Goal: Task Accomplishment & Management: Manage account settings

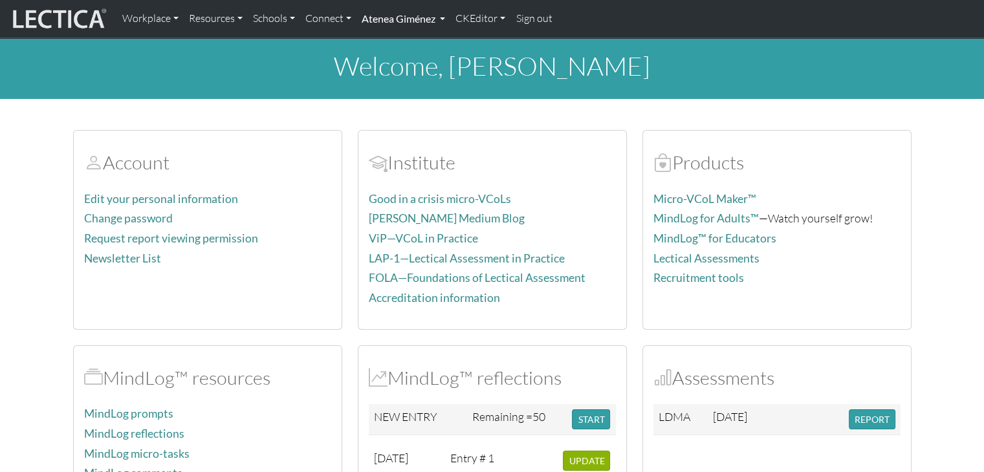
click at [443, 19] on link "Atenea Giménez" at bounding box center [404, 18] width 94 height 27
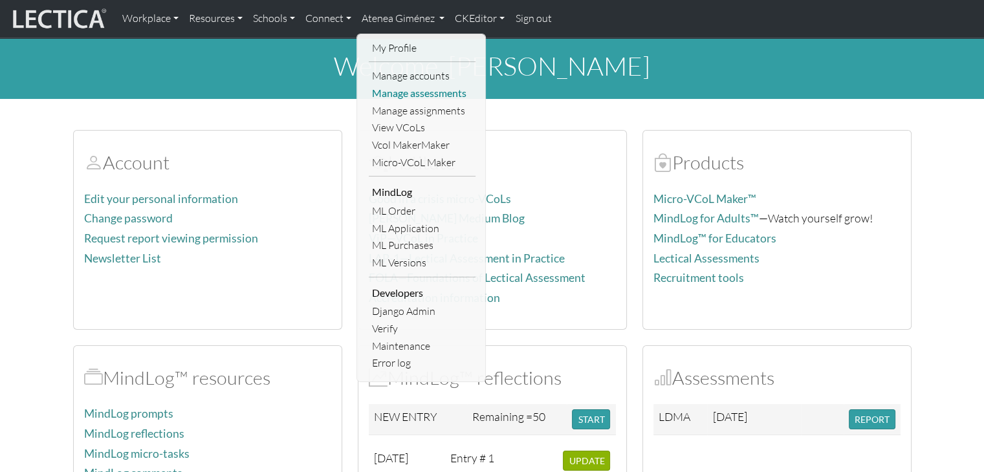
click at [428, 96] on link "Manage assessments" at bounding box center [422, 93] width 107 height 17
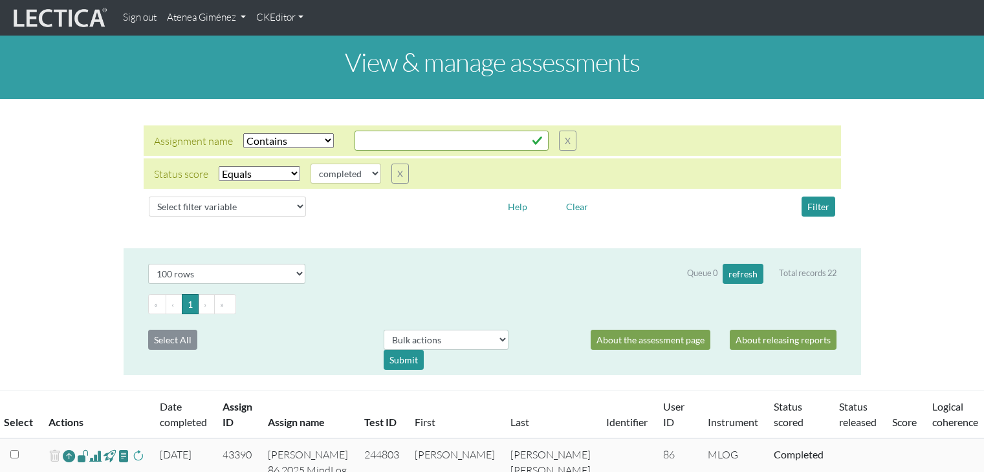
select select "icontains"
select select "100"
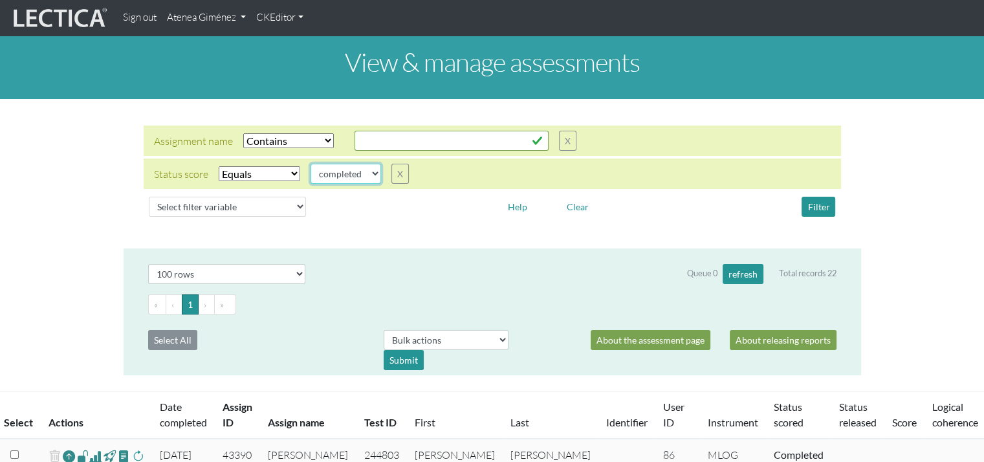
click at [364, 182] on select "completed created finalized_cs finalized_ls finalized_ss scored_cs started subm…" at bounding box center [346, 174] width 71 height 20
click at [278, 169] on select "Select filter Equals Does not equal" at bounding box center [260, 173] width 82 height 15
select select
click at [219, 166] on select "Select filter Equals Does not equal" at bounding box center [260, 173] width 82 height 15
click at [815, 199] on button "Filter" at bounding box center [819, 207] width 34 height 20
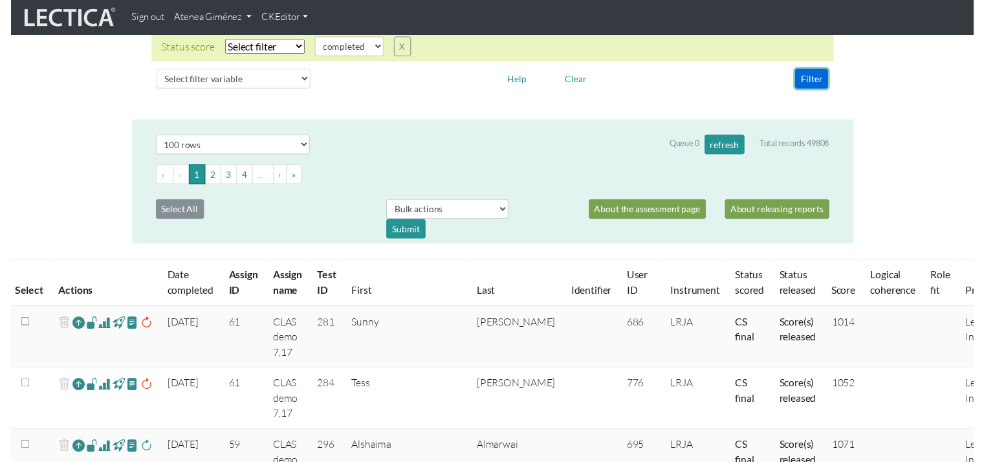
scroll to position [129, 0]
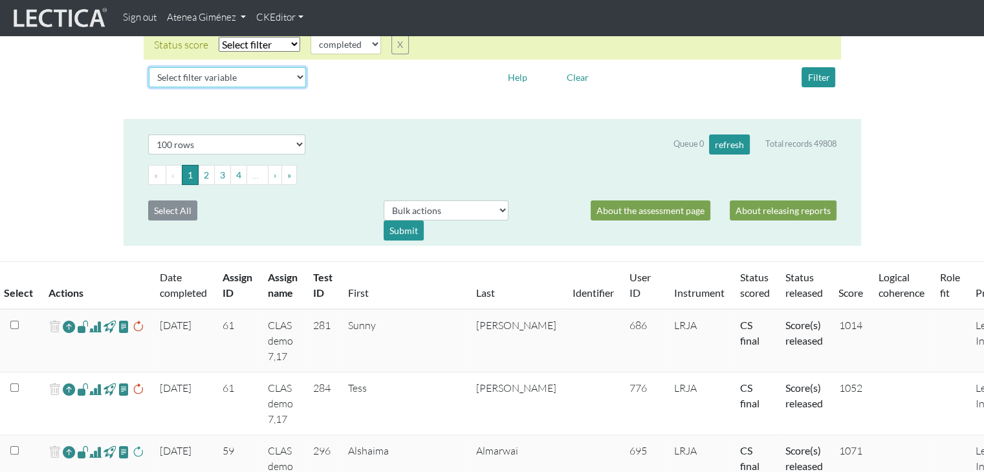
click at [246, 84] on select "Select filter variable Assignment name Assignment ID Clarity persuasive Clarity…" at bounding box center [227, 77] width 157 height 20
select select "assignment__product__name"
click at [149, 87] on select "Select filter variable Assignment name Assignment ID Clarity persuasive Clarity…" at bounding box center [227, 77] width 157 height 20
select select
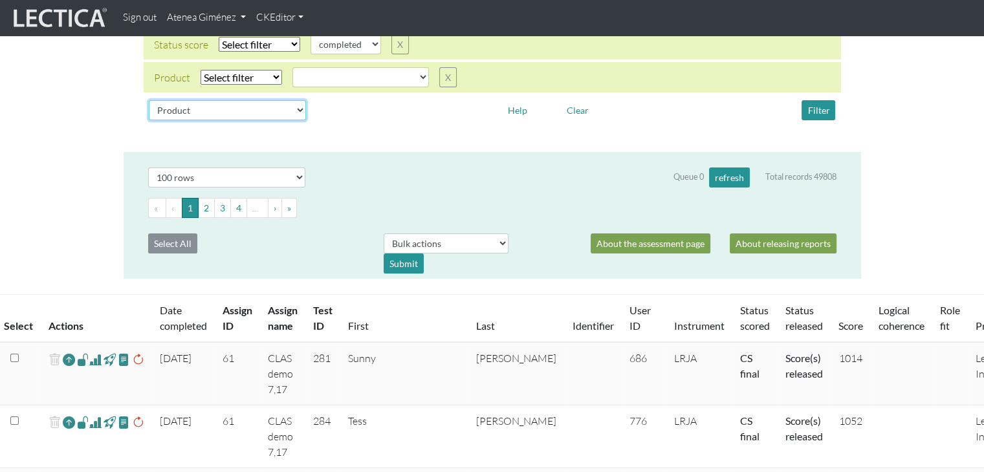
select select
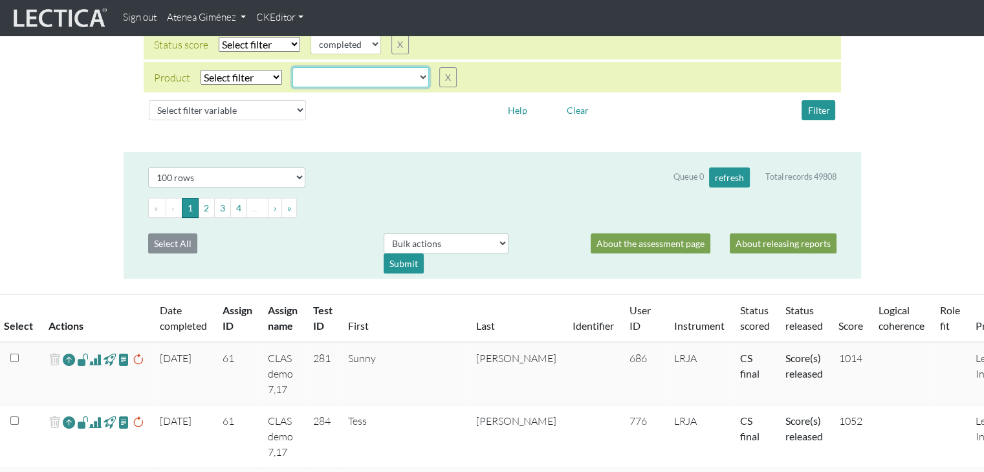
click at [319, 82] on select "CLAS Demo Essentials Essentials+ Essentials++ Essentials + Interview Essentials…" at bounding box center [361, 77] width 137 height 20
click at [251, 76] on select "Select filter Equals Does not equal" at bounding box center [242, 77] width 82 height 15
select select "iexact"
click at [201, 70] on select "Select filter Equals Does not equal" at bounding box center [242, 77] width 82 height 15
click at [334, 82] on select "CLAS Demo Essentials Essentials+ Essentials++ Essentials + Interview Essentials…" at bounding box center [361, 77] width 137 height 20
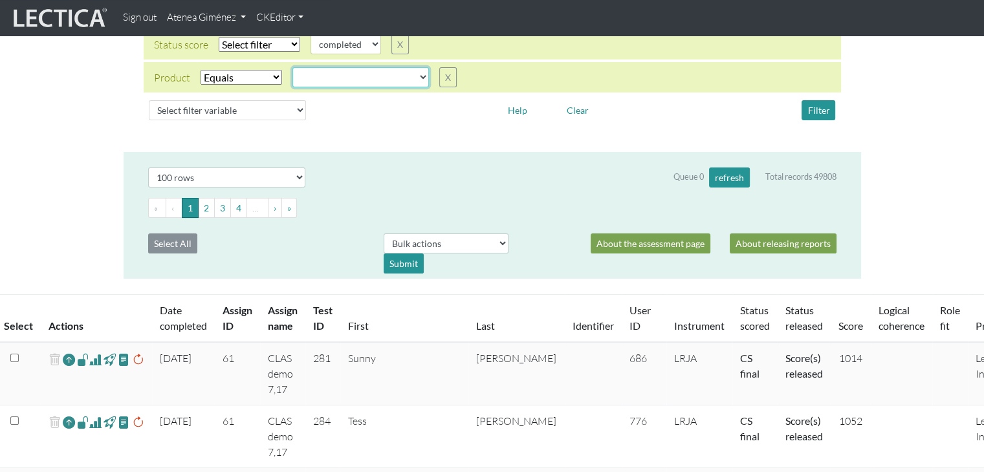
select select "MindLog"
click at [293, 67] on select "CLAS Demo Essentials Essentials+ Essentials++ Essentials + Interview Essentials…" at bounding box center [361, 77] width 137 height 20
click at [813, 107] on button "Filter" at bounding box center [819, 110] width 34 height 20
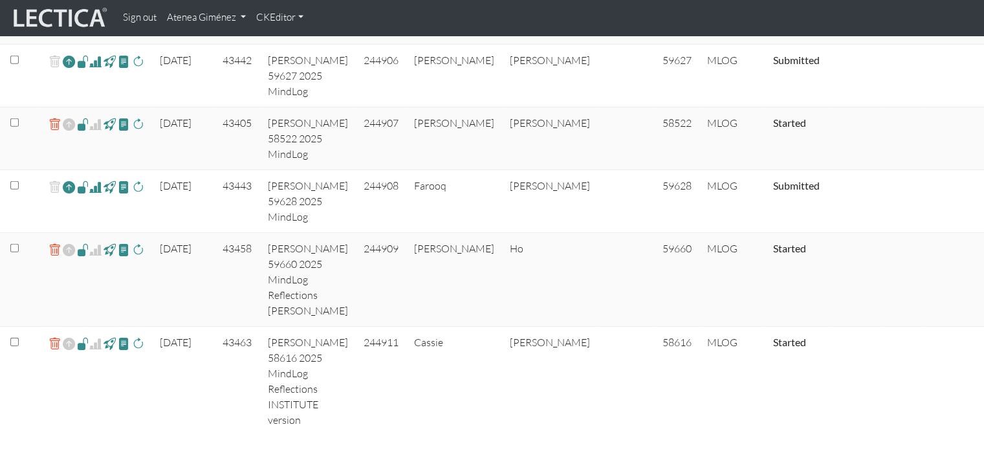
scroll to position [3994, 0]
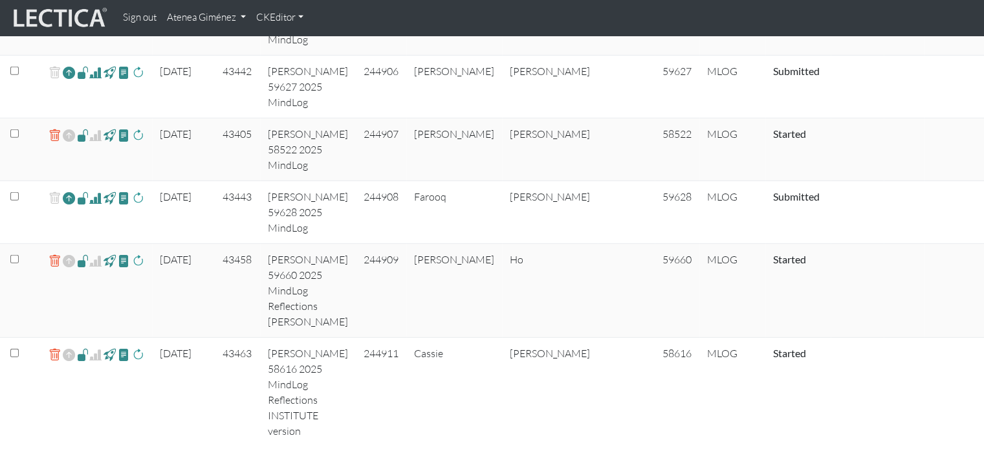
click at [81, 362] on span at bounding box center [83, 354] width 12 height 15
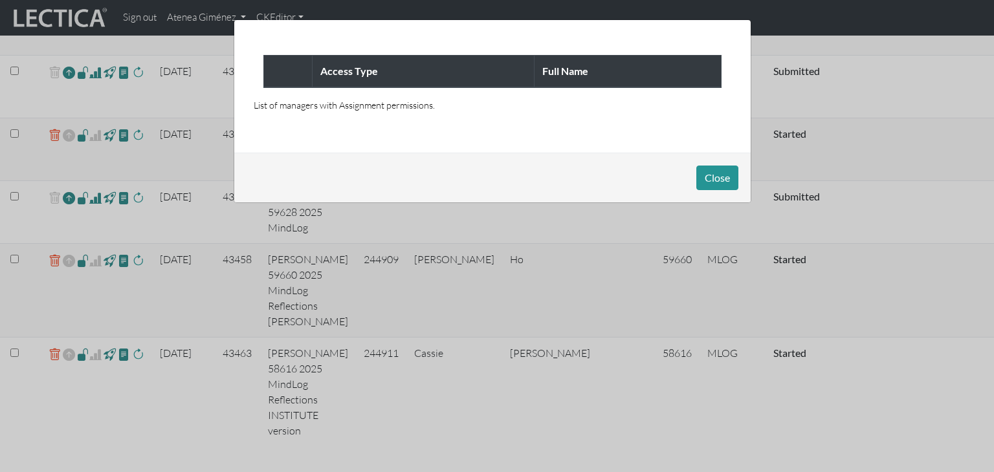
click at [414, 96] on div "Access Type Full Name List of managers with Assignment permissions." at bounding box center [492, 86] width 516 height 133
click at [405, 109] on p "List of managers with Assignment permissions." at bounding box center [493, 105] width 478 height 14
click at [714, 179] on button "Close" at bounding box center [717, 178] width 42 height 25
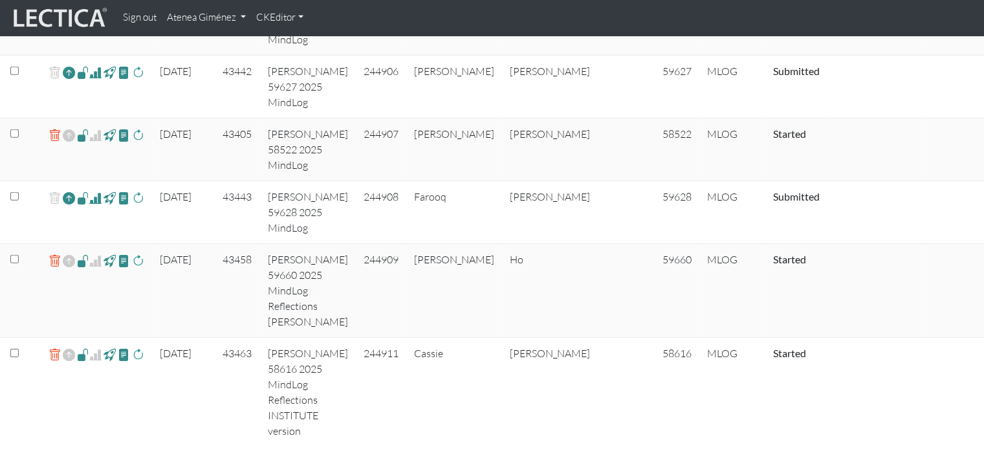
click at [219, 23] on link "Atenea Giménez" at bounding box center [206, 17] width 89 height 25
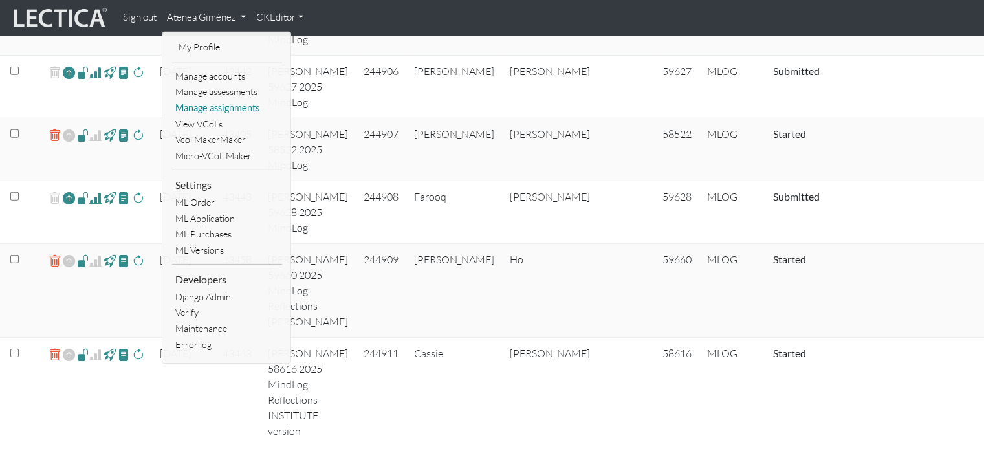
click at [225, 113] on link "Manage assignments" at bounding box center [227, 108] width 110 height 16
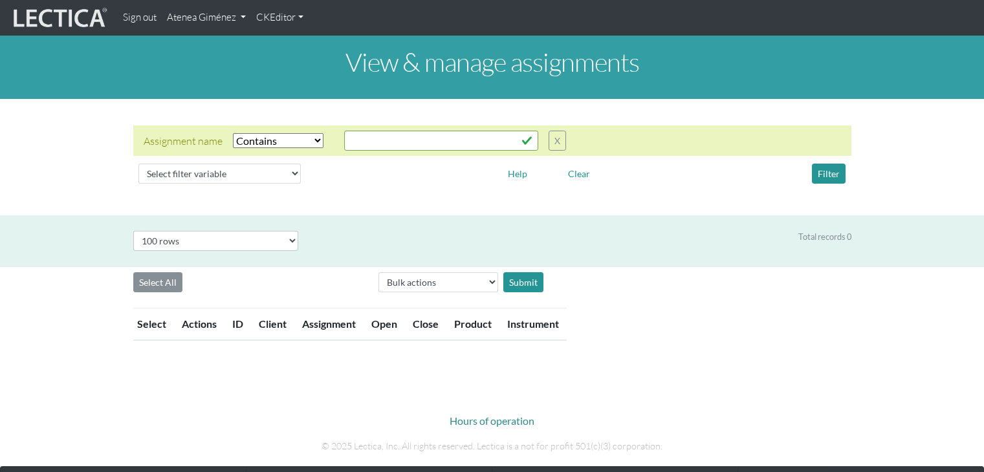
select select "icontains"
select select "100"
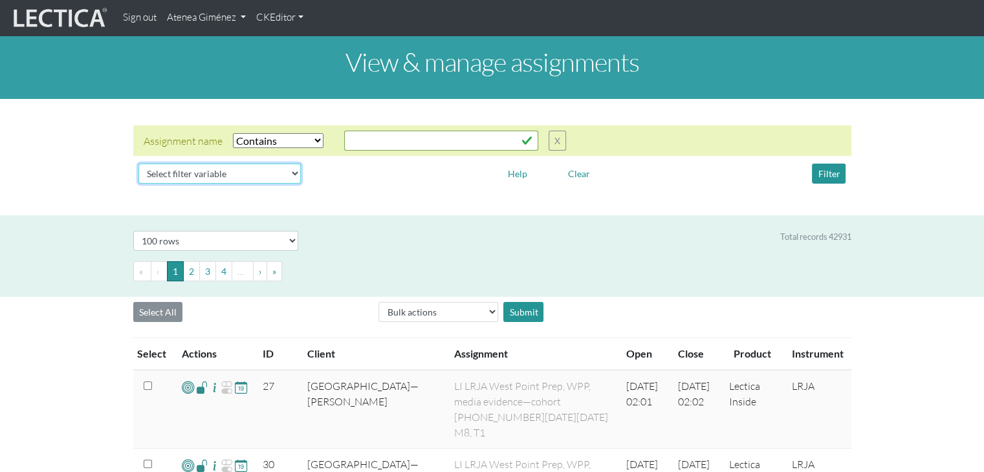
click at [281, 169] on select "Select filter variable Assignment name Assignment ID Client name Date open Date…" at bounding box center [219, 174] width 162 height 20
select select "product__name"
click at [138, 184] on select "Select filter variable Assignment name Assignment ID Client name Date open Date…" at bounding box center [219, 174] width 162 height 20
select select
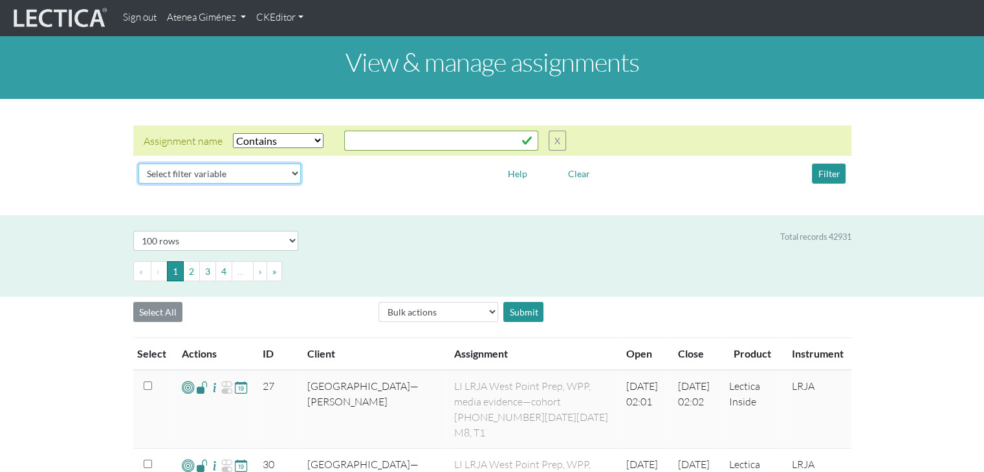
select select
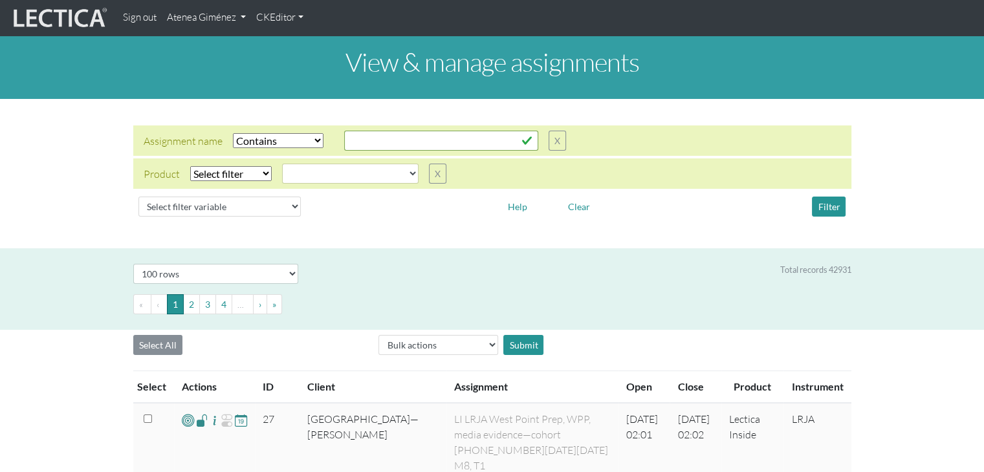
click at [255, 180] on select "Select filter Equals Does not equal" at bounding box center [231, 173] width 82 height 15
select select "iexact"
click at [190, 166] on select "Select filter Equals Does not equal" at bounding box center [231, 173] width 82 height 15
click at [308, 177] on select "CLAS Demo Essentials Essentials+ Essentials++ Essentials + Interview Essentials…" at bounding box center [350, 174] width 137 height 20
select select "MindLog"
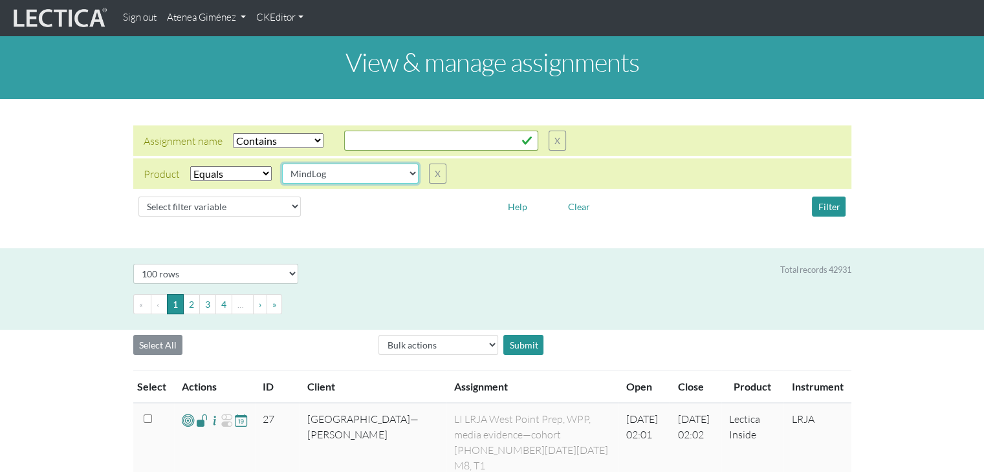
click at [282, 164] on select "CLAS Demo Essentials Essentials+ Essentials++ Essentials + Interview Essentials…" at bounding box center [350, 174] width 137 height 20
click at [830, 214] on button "Filter" at bounding box center [829, 207] width 34 height 20
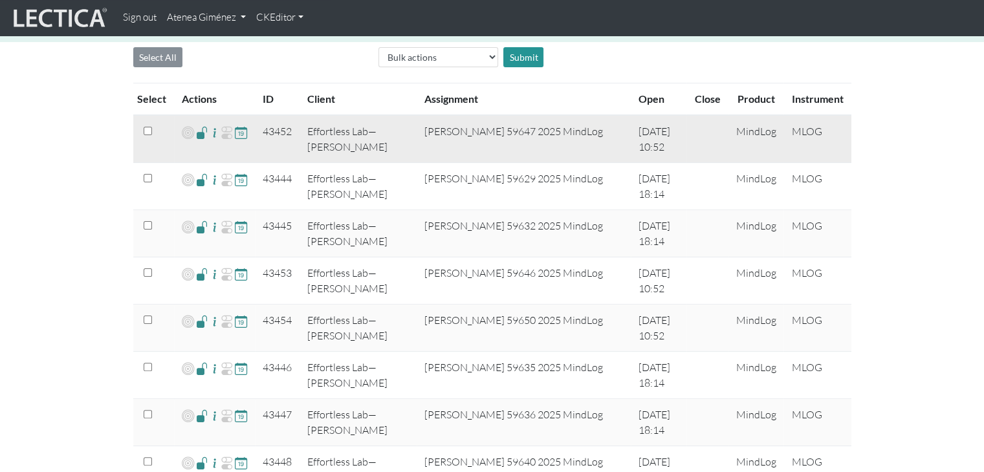
scroll to position [259, 0]
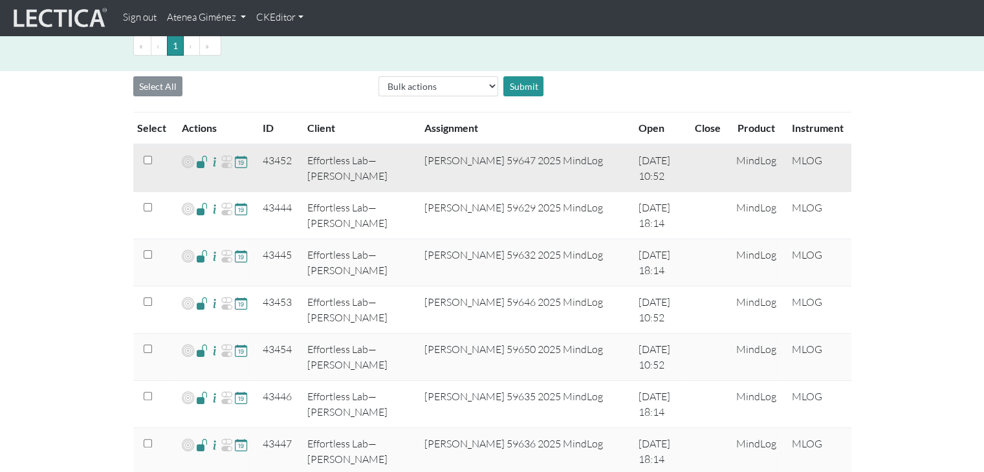
click at [205, 160] on span at bounding box center [202, 161] width 12 height 15
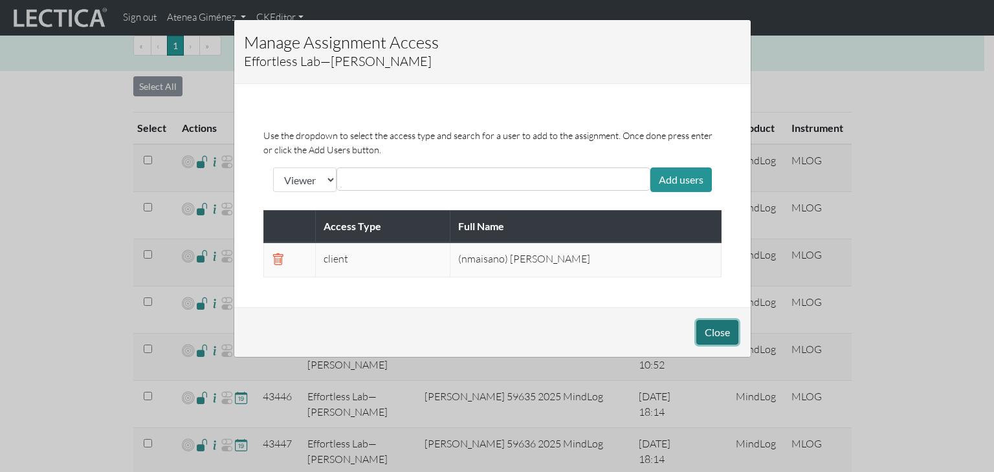
click at [710, 327] on button "Close" at bounding box center [717, 332] width 42 height 25
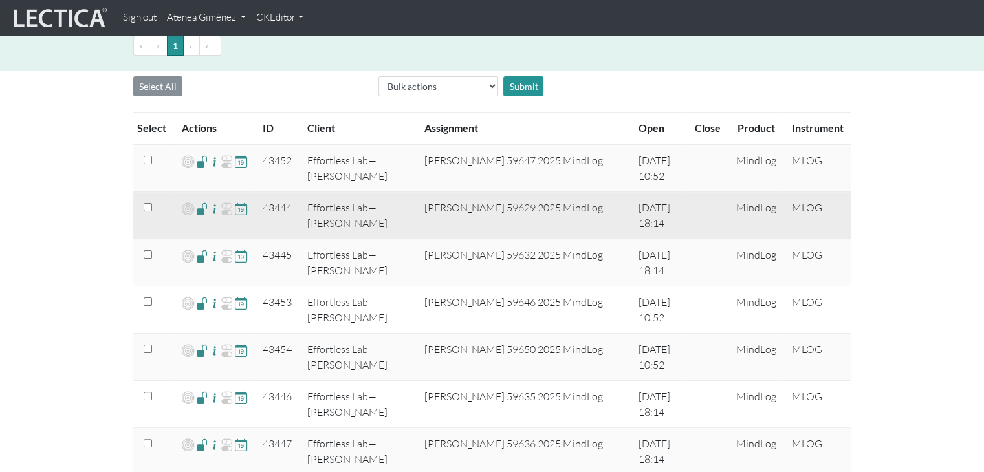
click at [203, 206] on span at bounding box center [202, 208] width 12 height 15
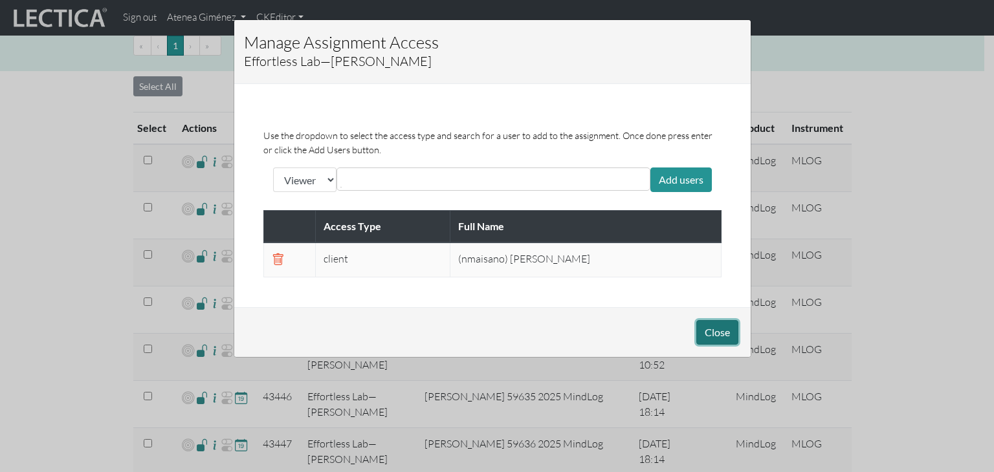
click at [712, 329] on button "Close" at bounding box center [717, 332] width 42 height 25
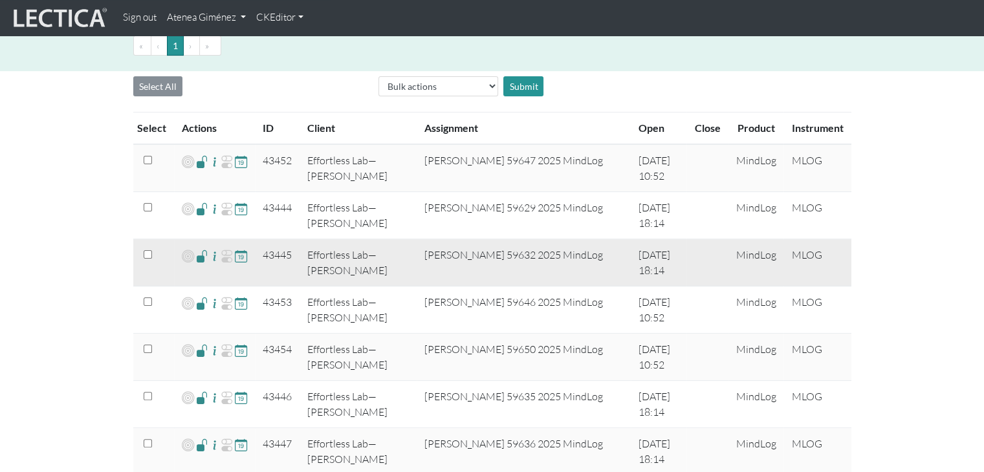
click at [199, 259] on span at bounding box center [202, 256] width 12 height 15
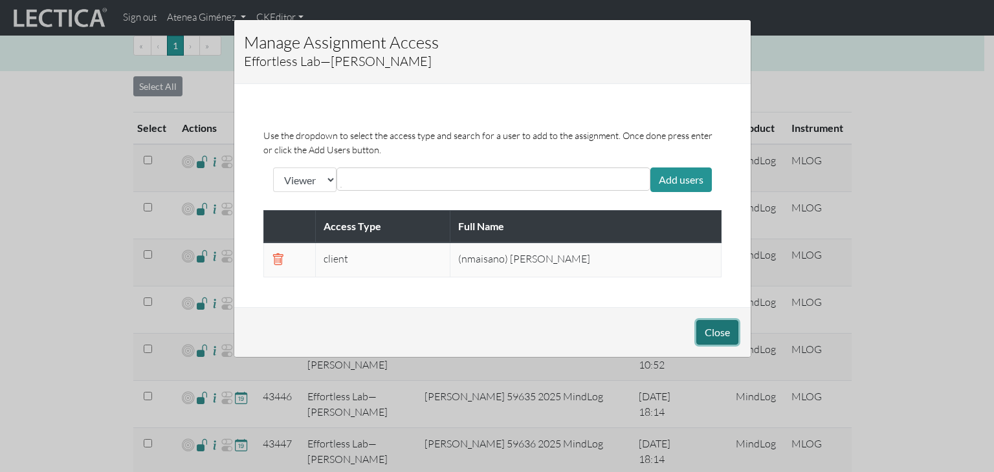
click at [725, 333] on button "Close" at bounding box center [717, 332] width 42 height 25
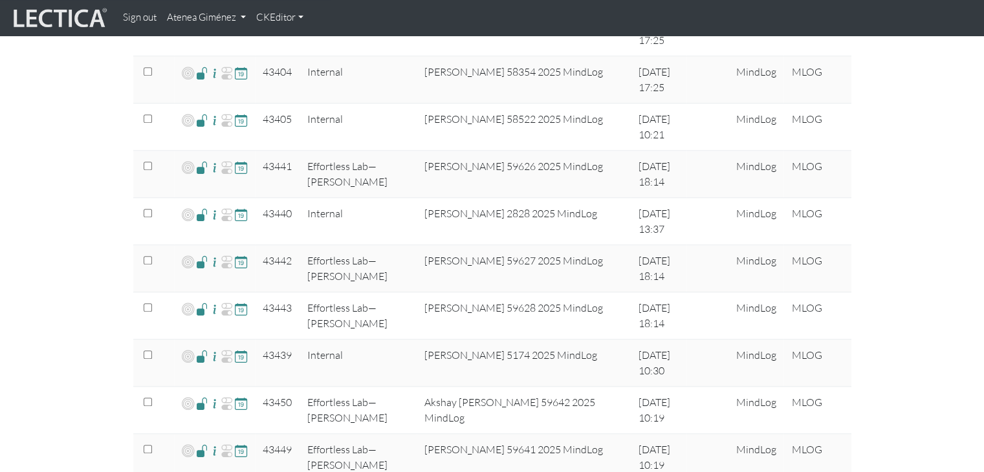
scroll to position [1424, 0]
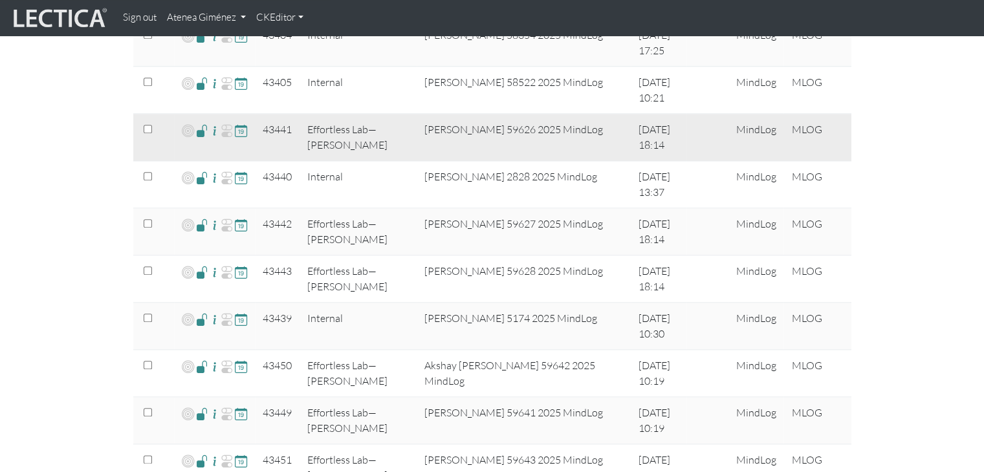
click at [199, 131] on span at bounding box center [202, 130] width 12 height 15
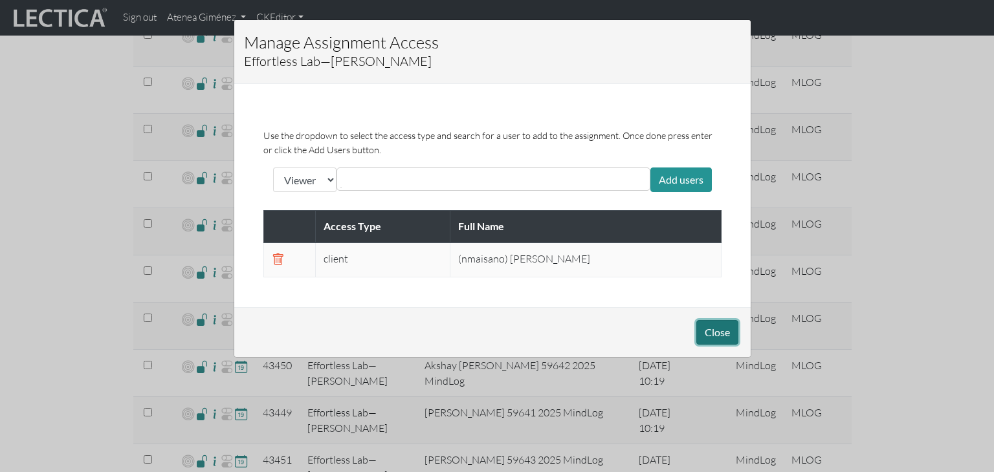
click at [722, 336] on button "Close" at bounding box center [717, 332] width 42 height 25
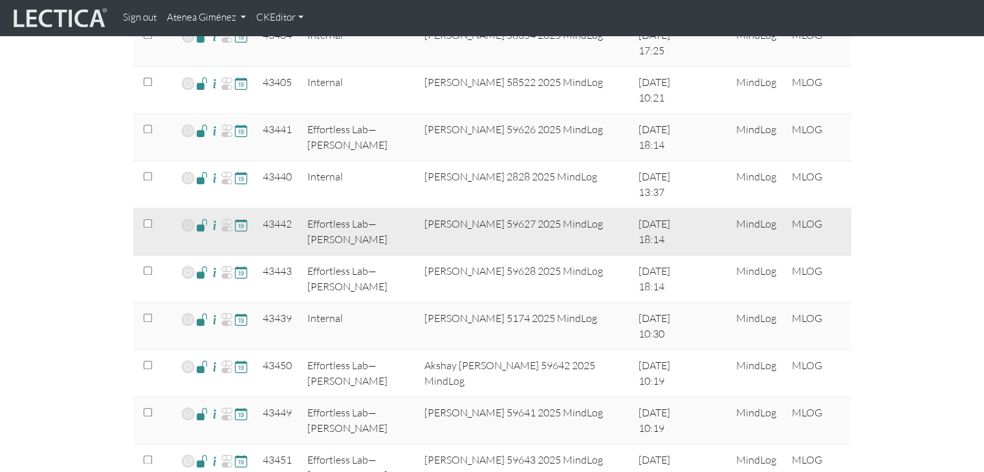
click at [202, 225] on span at bounding box center [202, 224] width 12 height 15
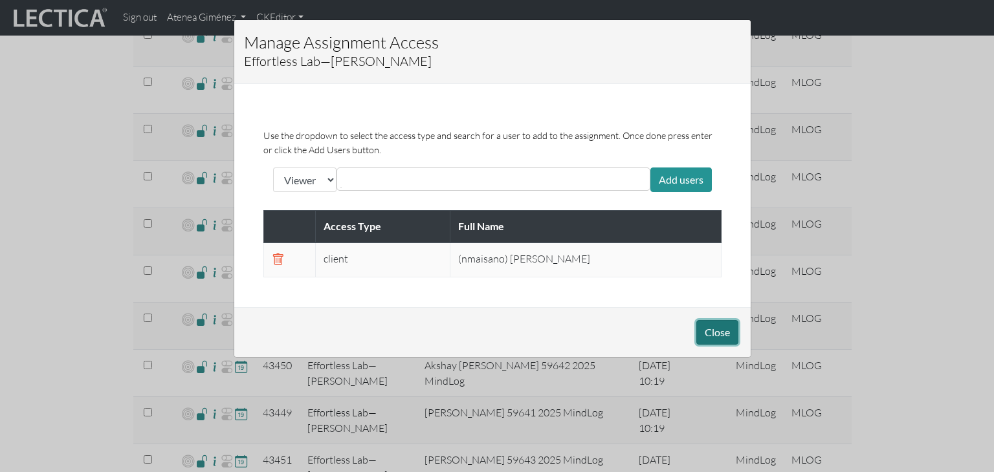
click at [710, 331] on button "Close" at bounding box center [717, 332] width 42 height 25
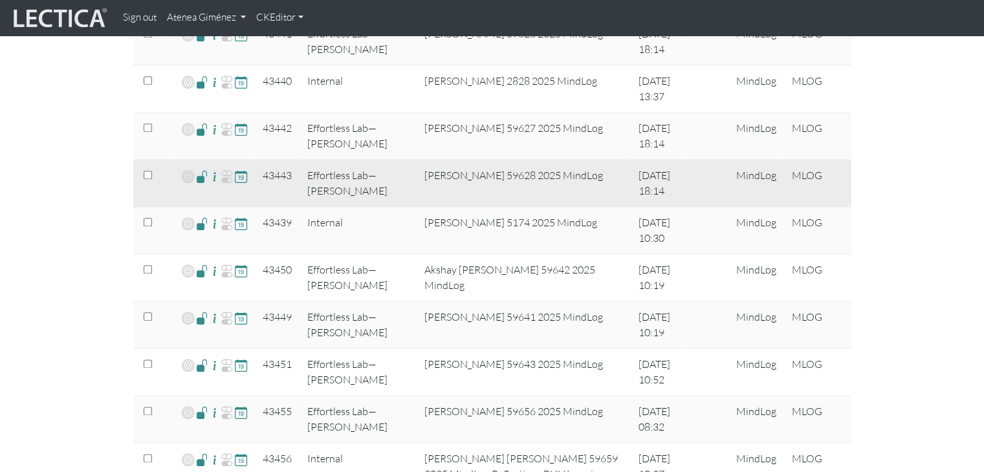
scroll to position [1553, 0]
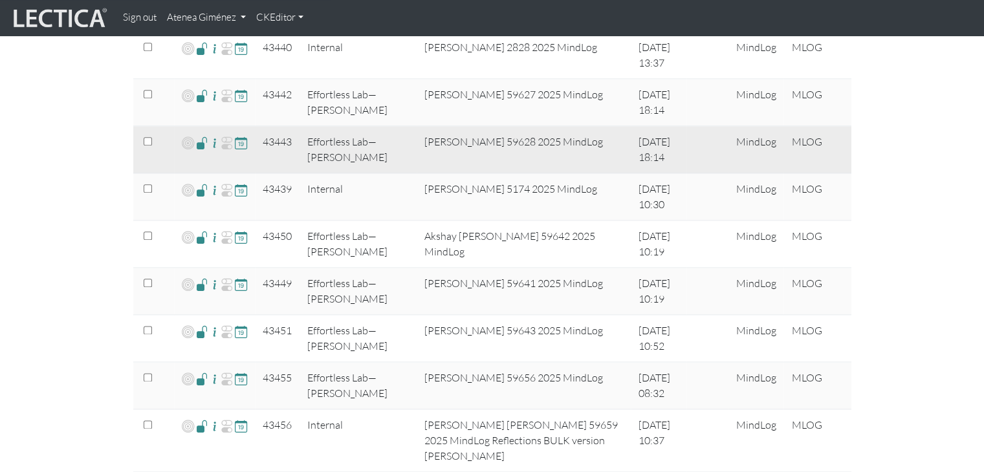
click at [199, 141] on span at bounding box center [202, 142] width 12 height 15
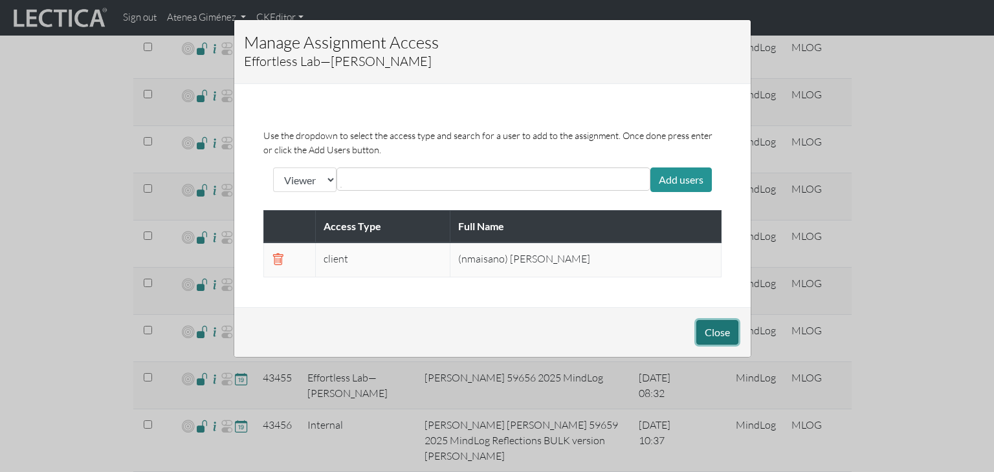
click at [718, 335] on button "Close" at bounding box center [717, 332] width 42 height 25
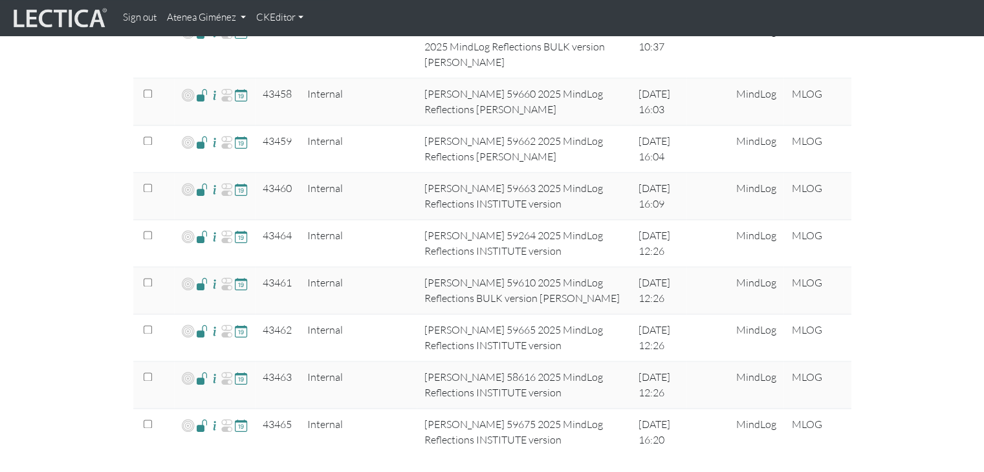
scroll to position [1941, 0]
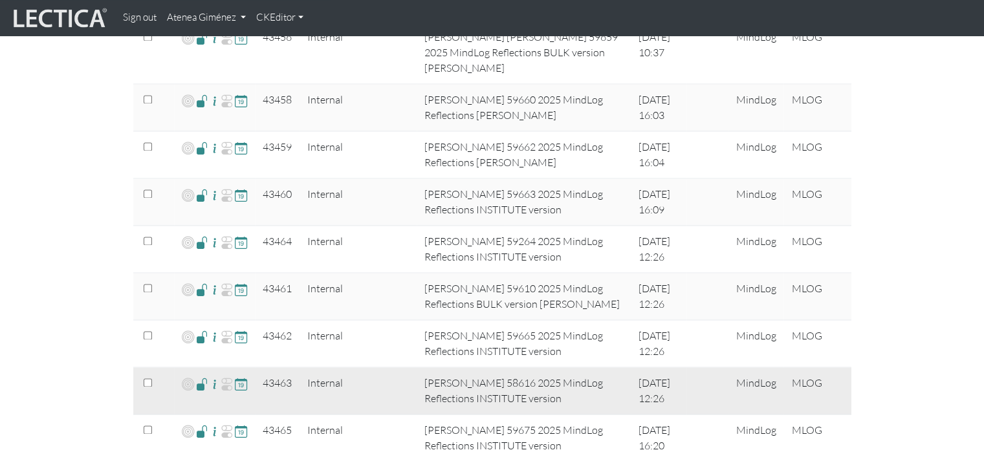
click at [203, 377] on span at bounding box center [202, 384] width 12 height 15
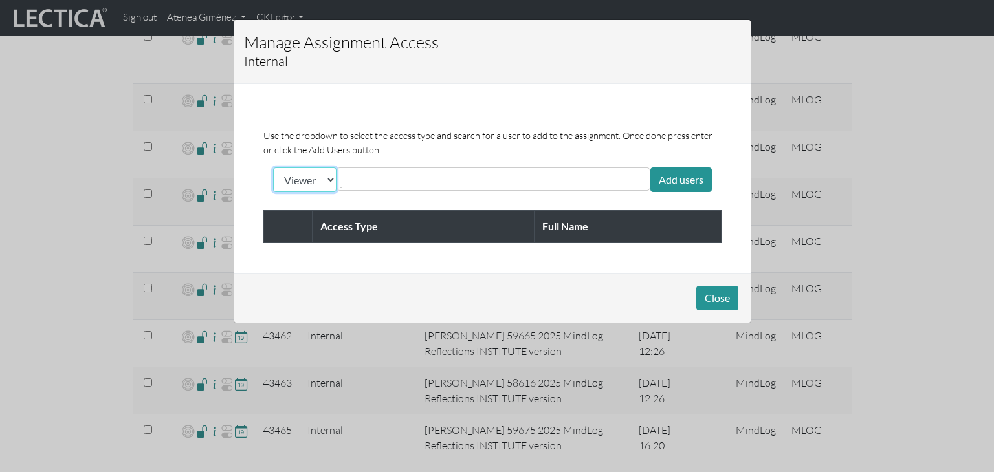
click at [316, 186] on select "Viewer Limited Client" at bounding box center [304, 180] width 63 height 25
select select "client"
click at [273, 168] on select "Viewer Limited Client" at bounding box center [304, 180] width 63 height 25
click at [349, 174] on input "text" at bounding box center [397, 179] width 115 height 16
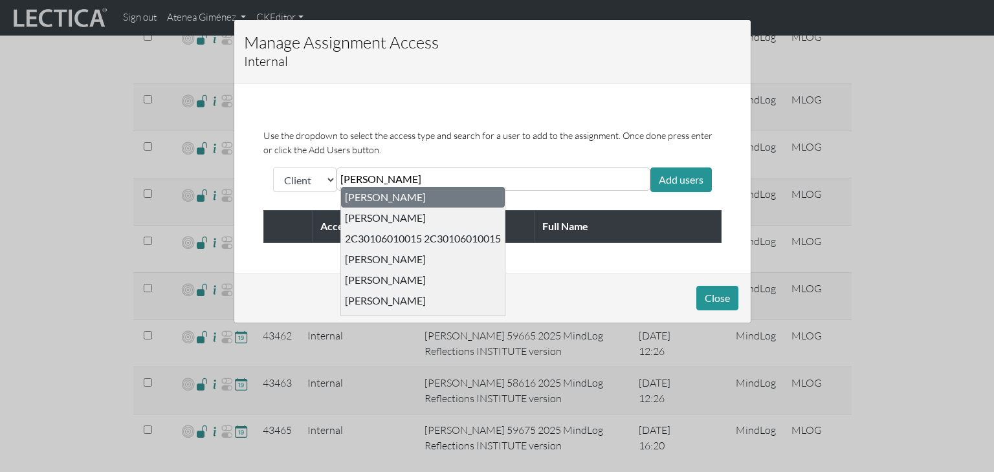
type input "[PERSON_NAME]"
click at [375, 190] on div "[PERSON_NAME]" at bounding box center [423, 197] width 164 height 21
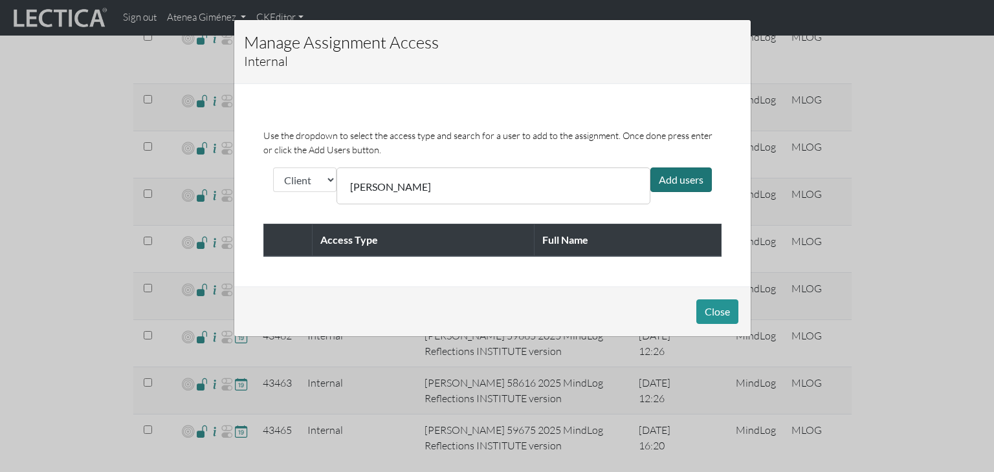
click at [680, 168] on div "Add users" at bounding box center [680, 180] width 61 height 25
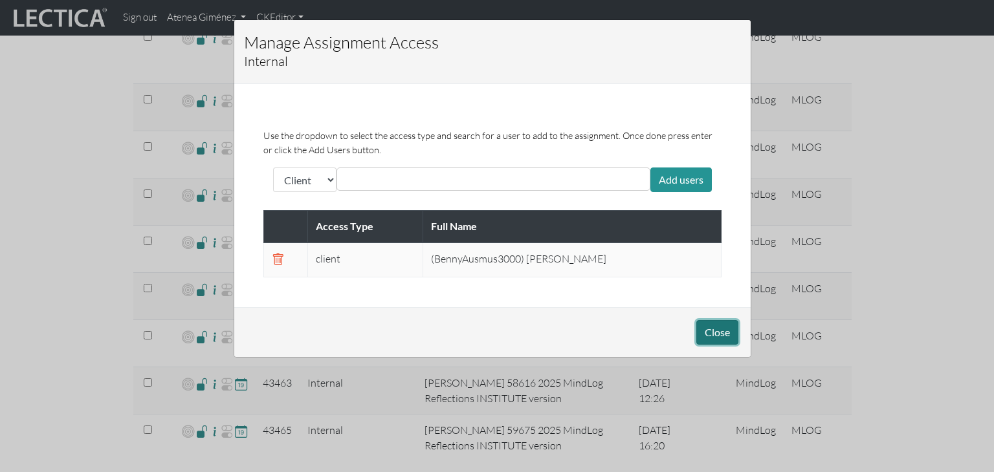
click at [710, 332] on button "Close" at bounding box center [717, 332] width 42 height 25
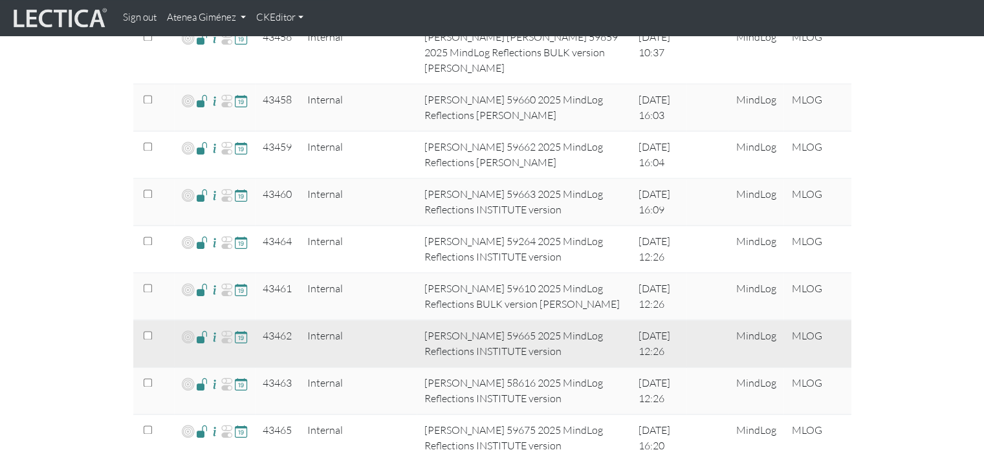
click at [202, 329] on span at bounding box center [202, 336] width 12 height 15
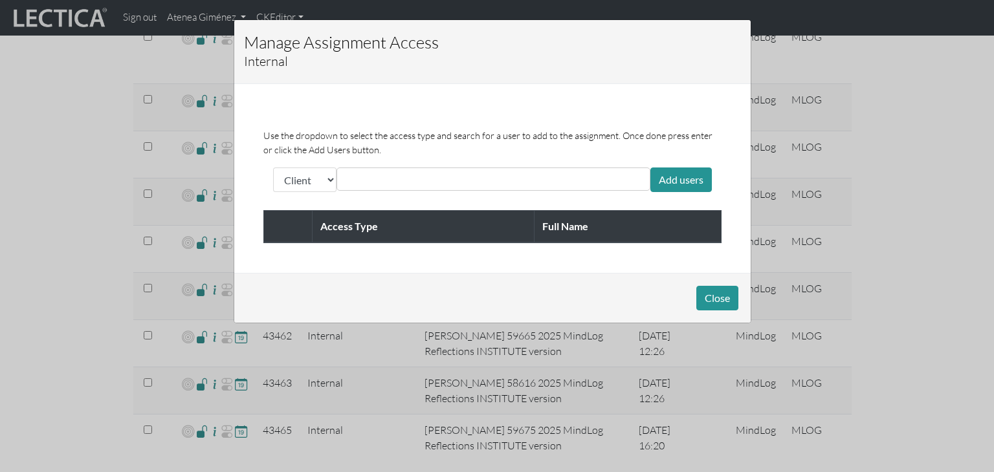
click at [353, 181] on input "text" at bounding box center [397, 179] width 115 height 16
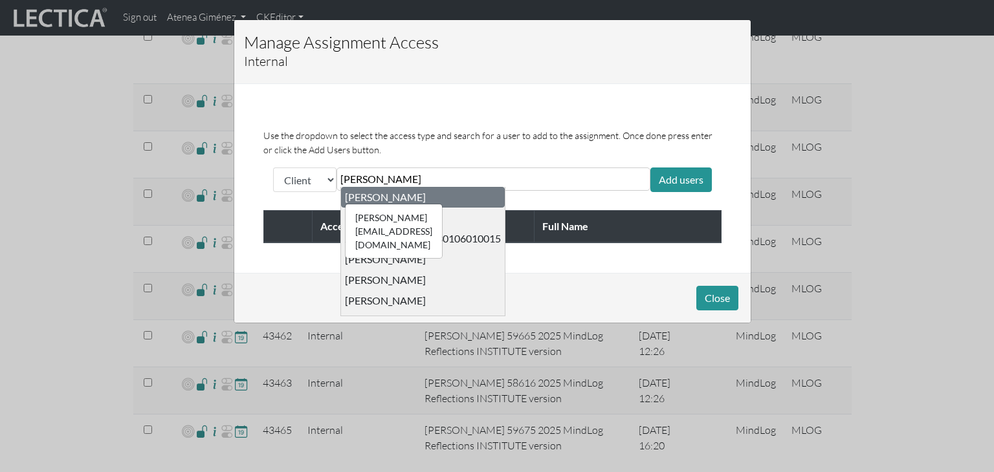
type input "[PERSON_NAME]"
click at [365, 197] on div "[PERSON_NAME][EMAIL_ADDRESS][DOMAIN_NAME] [PERSON_NAME]" at bounding box center [385, 197] width 81 height 13
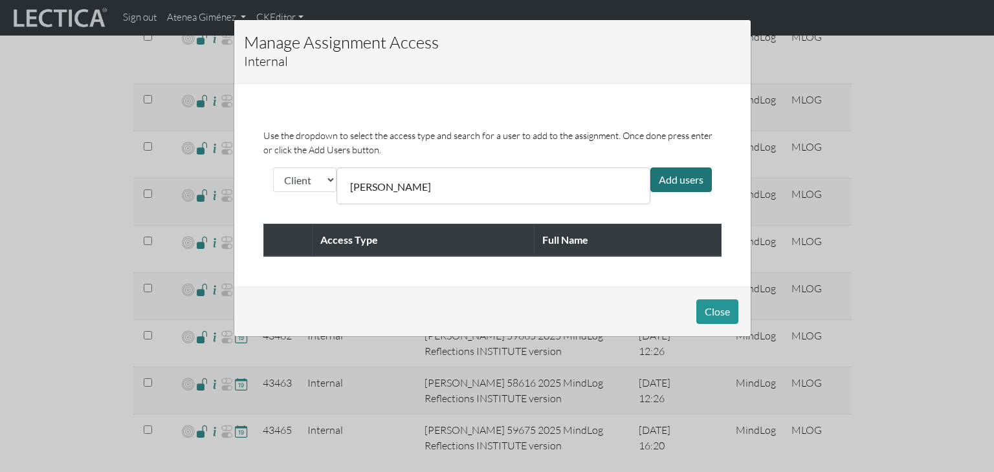
click at [668, 184] on div "Add users" at bounding box center [680, 180] width 61 height 25
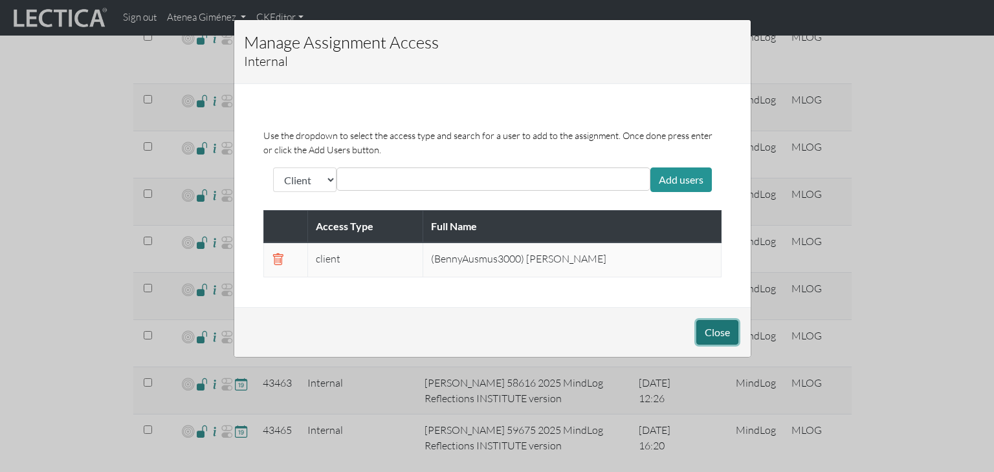
click at [703, 334] on button "Close" at bounding box center [717, 332] width 42 height 25
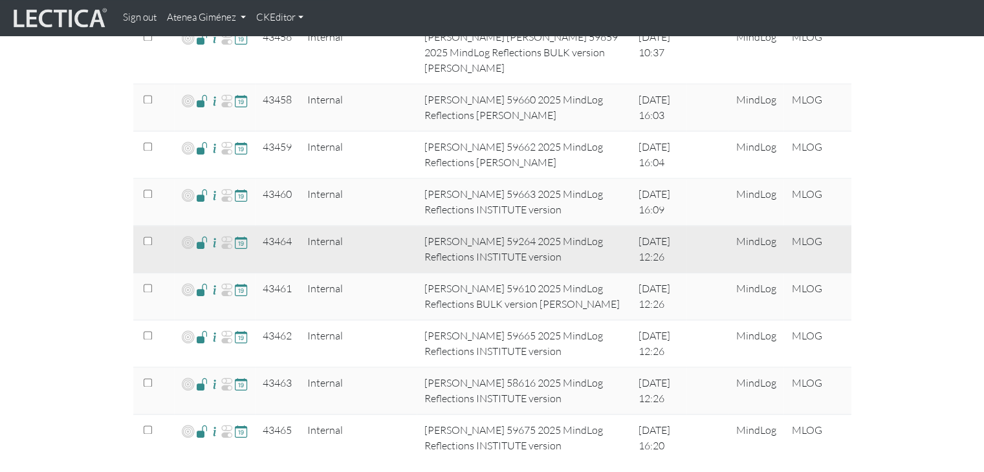
click at [201, 235] on span at bounding box center [202, 242] width 12 height 15
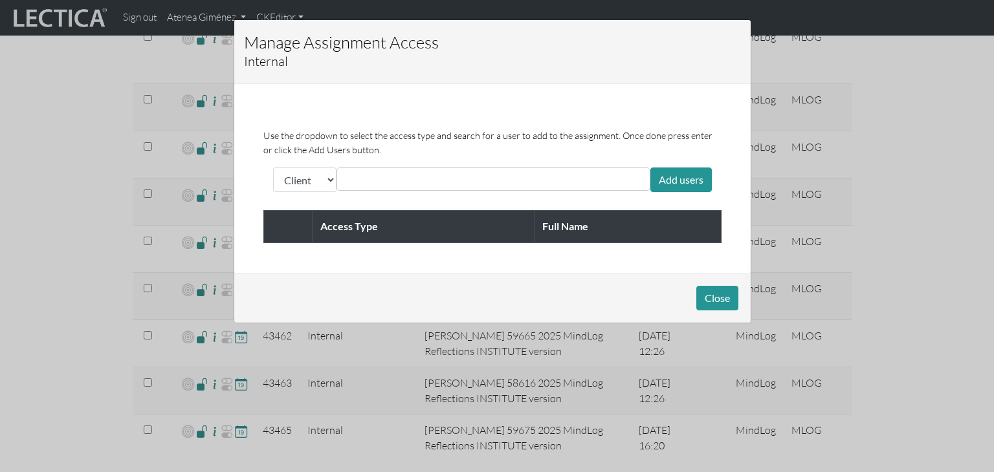
click at [368, 186] on input "text" at bounding box center [397, 179] width 115 height 16
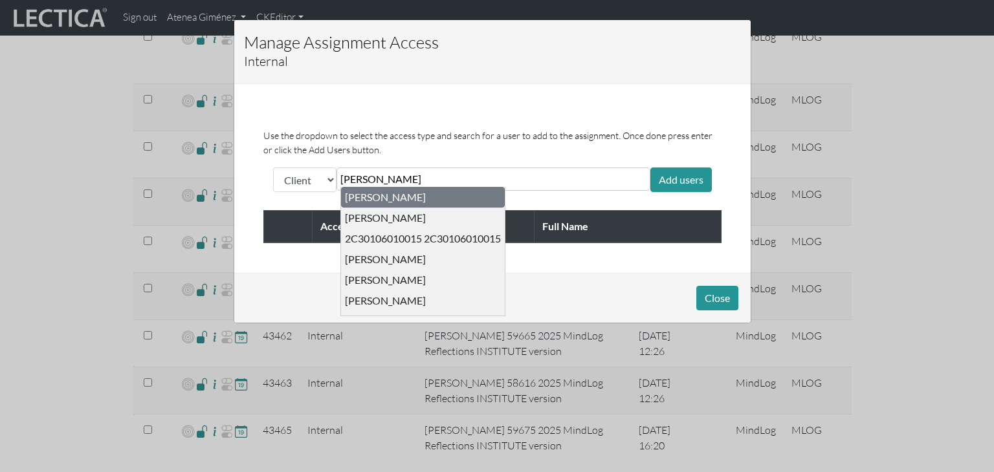
type input "[PERSON_NAME]"
click at [373, 197] on div "[PERSON_NAME][EMAIL_ADDRESS][DOMAIN_NAME] [PERSON_NAME]" at bounding box center [385, 197] width 81 height 13
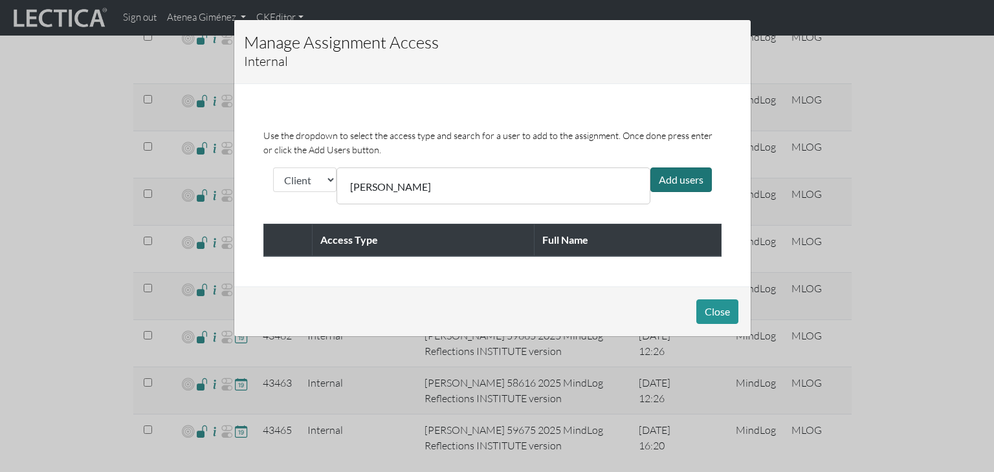
click at [691, 179] on div "Add users" at bounding box center [680, 180] width 61 height 25
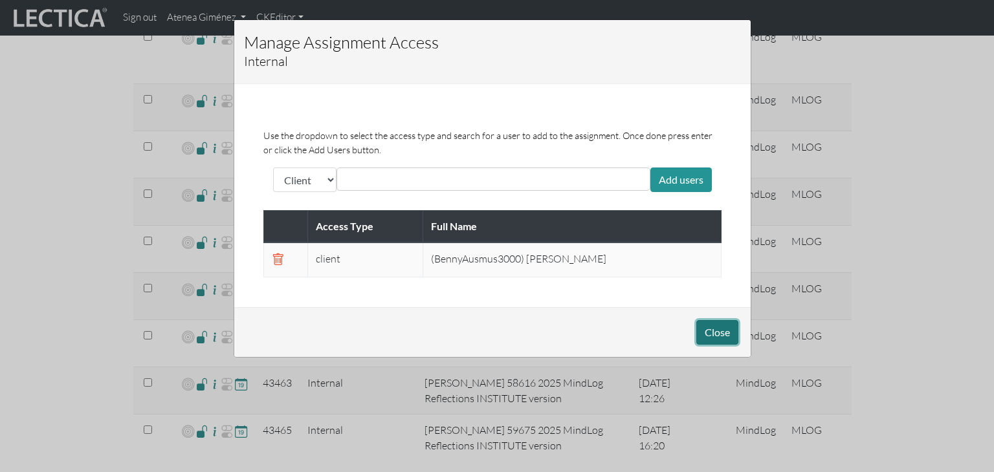
click at [708, 325] on button "Close" at bounding box center [717, 332] width 42 height 25
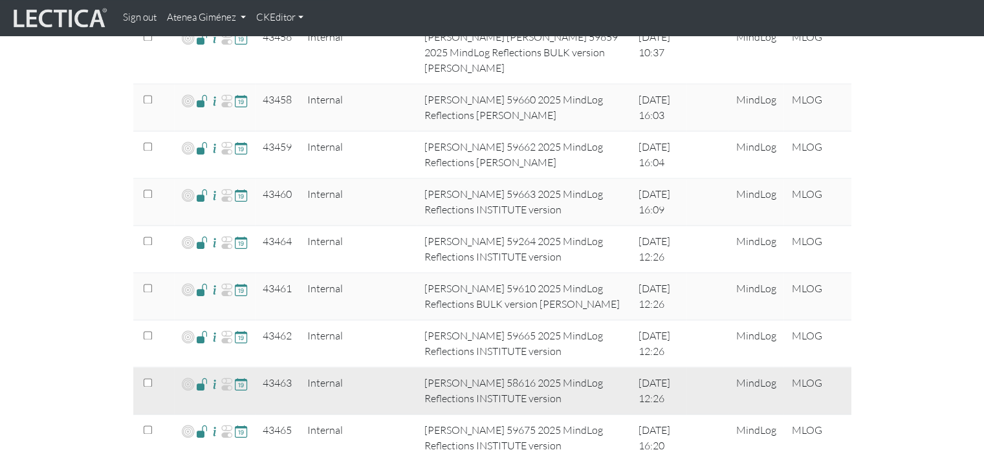
click at [201, 377] on span at bounding box center [202, 384] width 12 height 15
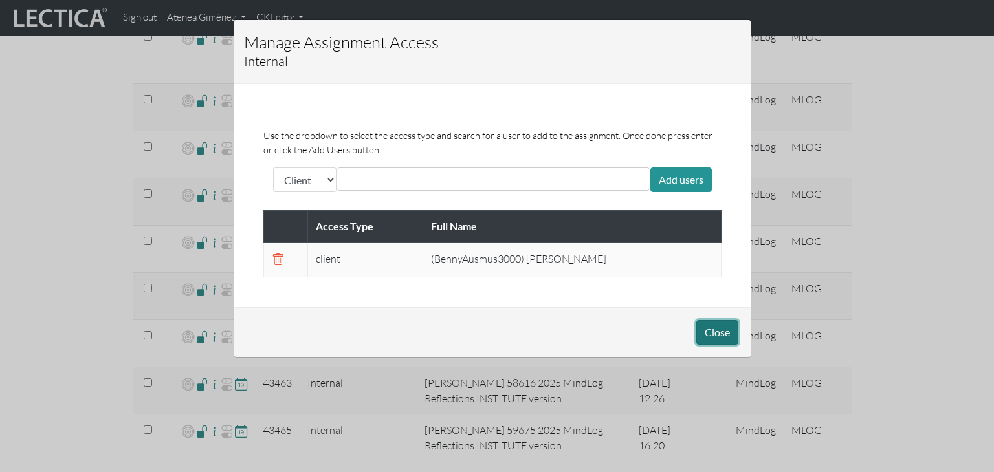
click at [707, 334] on button "Close" at bounding box center [717, 332] width 42 height 25
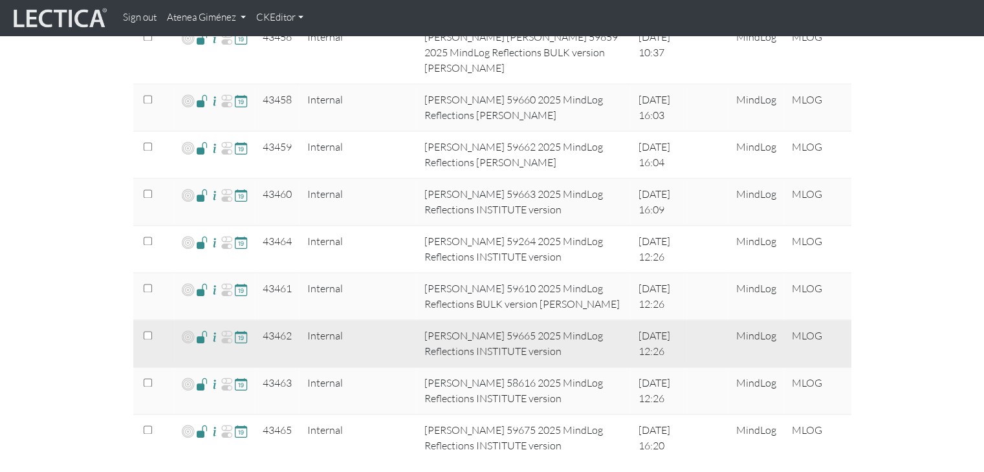
click at [204, 329] on span at bounding box center [202, 336] width 12 height 15
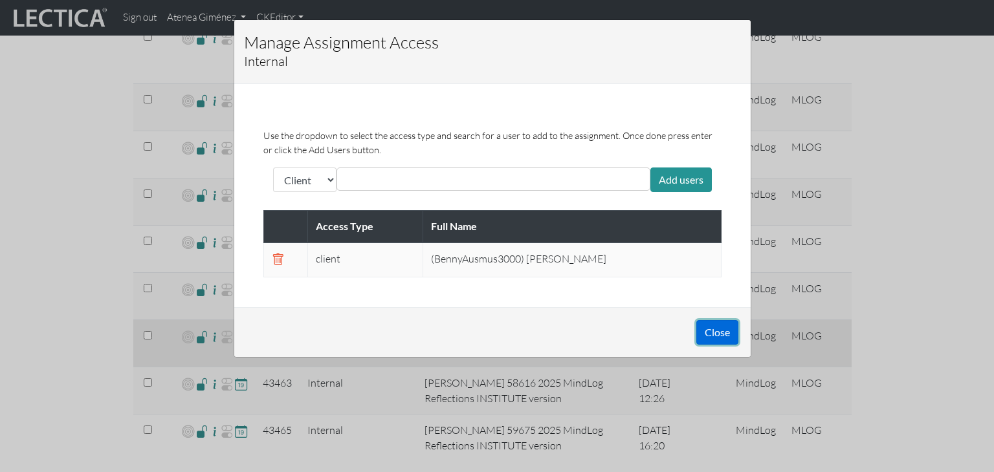
drag, startPoint x: 717, startPoint y: 329, endPoint x: 475, endPoint y: 298, distance: 244.0
click at [717, 329] on button "Close" at bounding box center [717, 332] width 42 height 25
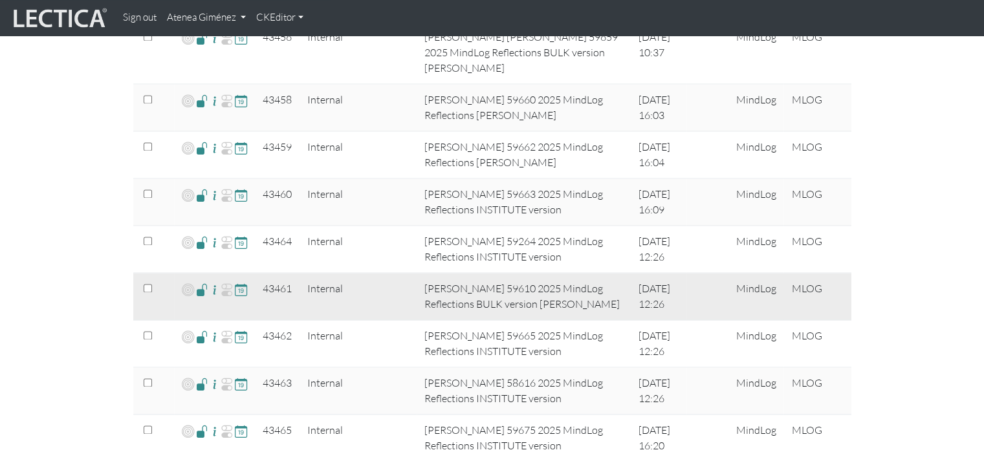
click at [201, 282] on span at bounding box center [202, 289] width 12 height 15
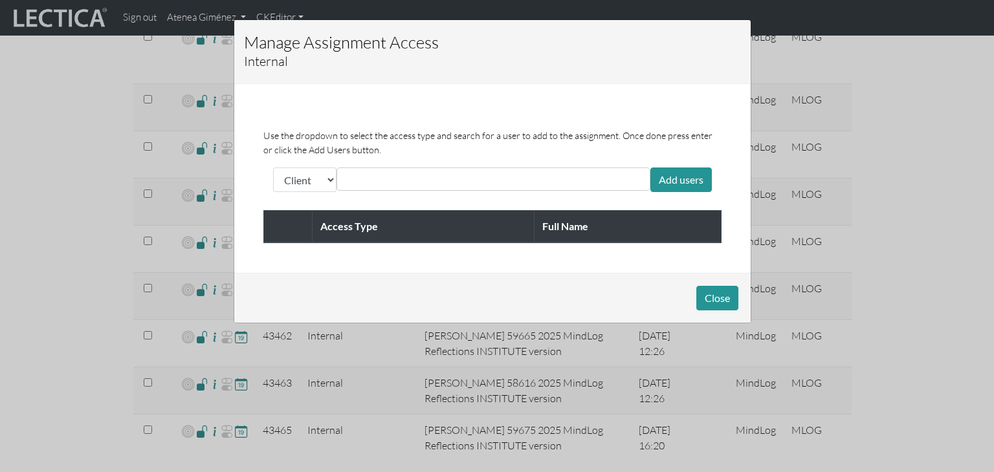
click at [381, 181] on input "text" at bounding box center [397, 179] width 115 height 16
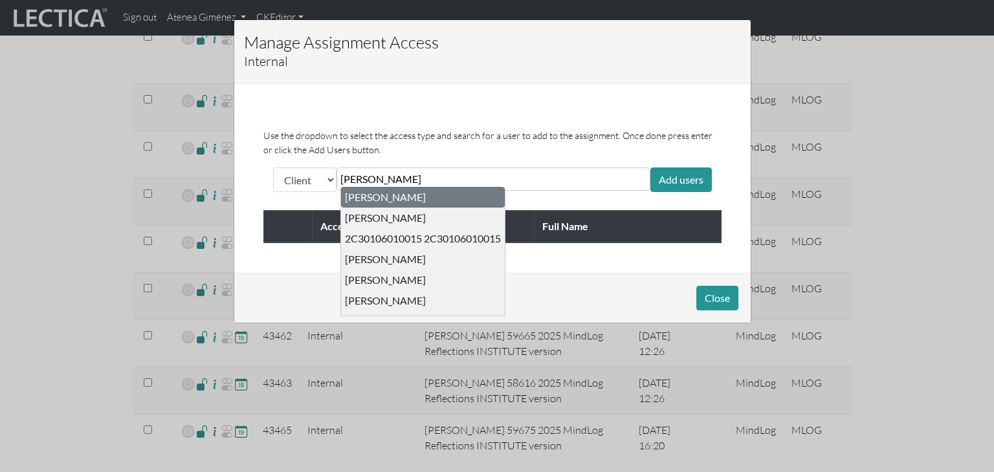
type input "[PERSON_NAME]"
click at [362, 199] on div "[PERSON_NAME][EMAIL_ADDRESS][DOMAIN_NAME] [PERSON_NAME]" at bounding box center [385, 197] width 81 height 13
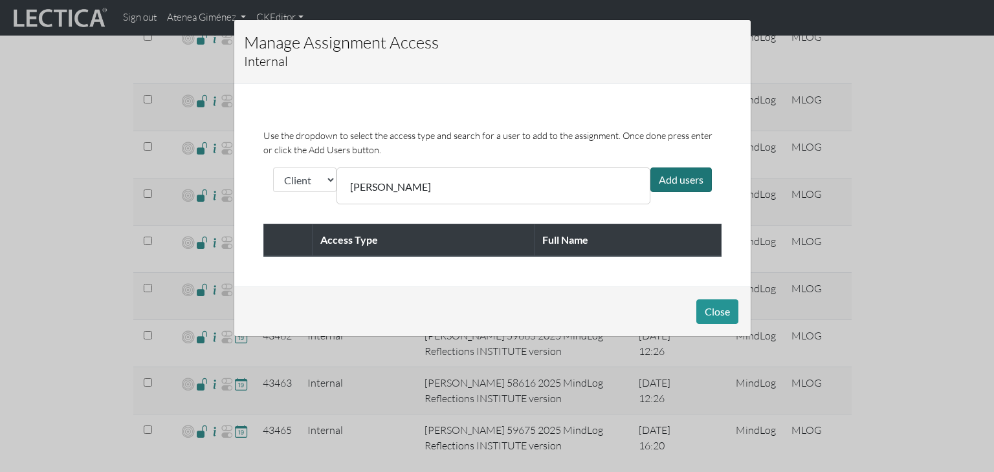
click at [691, 185] on div "Add users" at bounding box center [680, 180] width 61 height 25
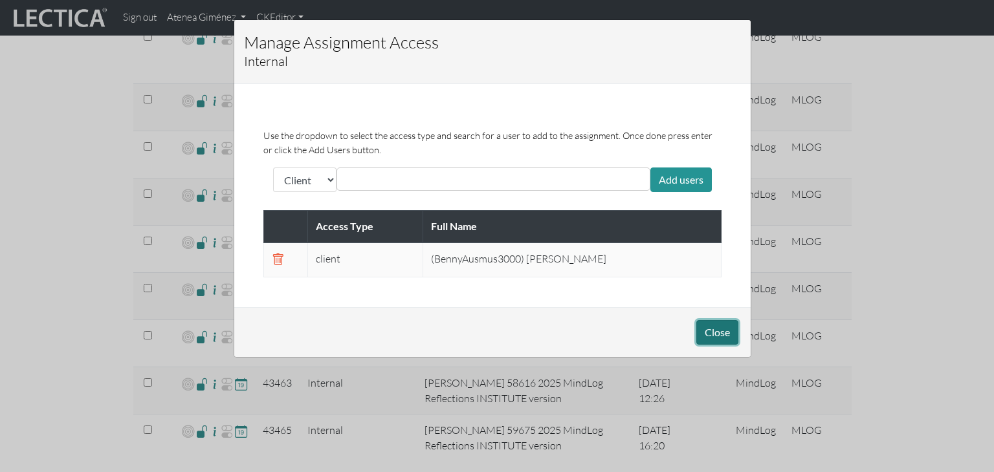
click at [708, 326] on button "Close" at bounding box center [717, 332] width 42 height 25
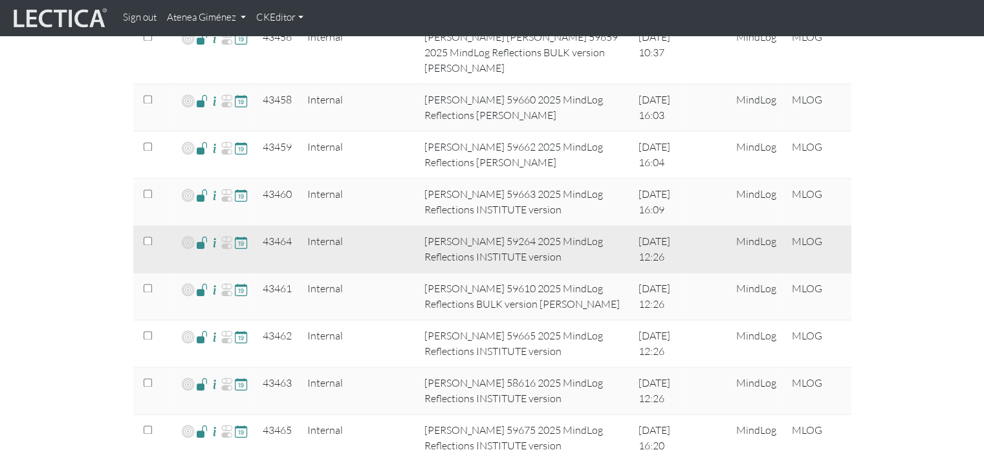
click at [202, 235] on span at bounding box center [202, 242] width 12 height 15
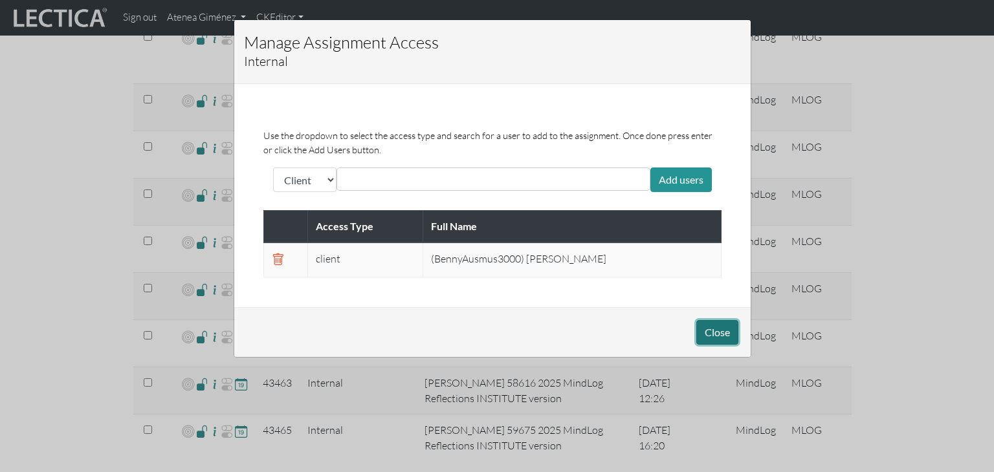
click at [729, 340] on button "Close" at bounding box center [717, 332] width 42 height 25
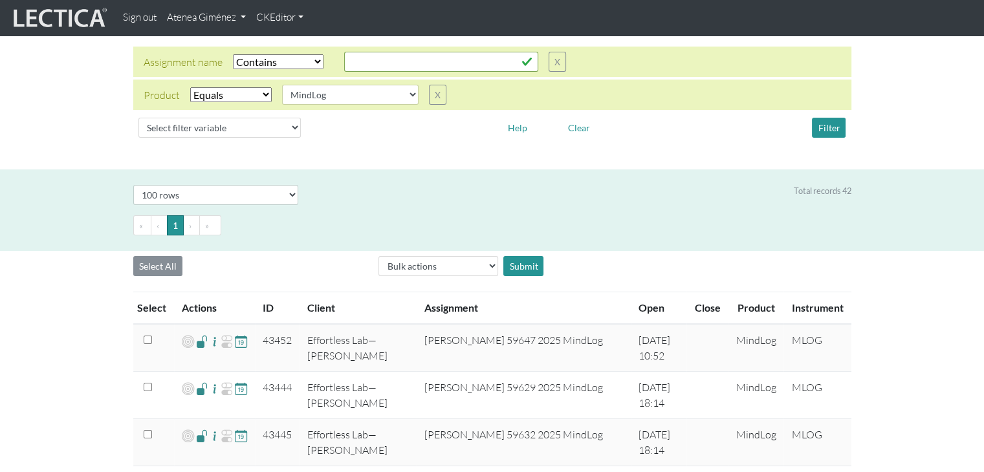
scroll to position [0, 0]
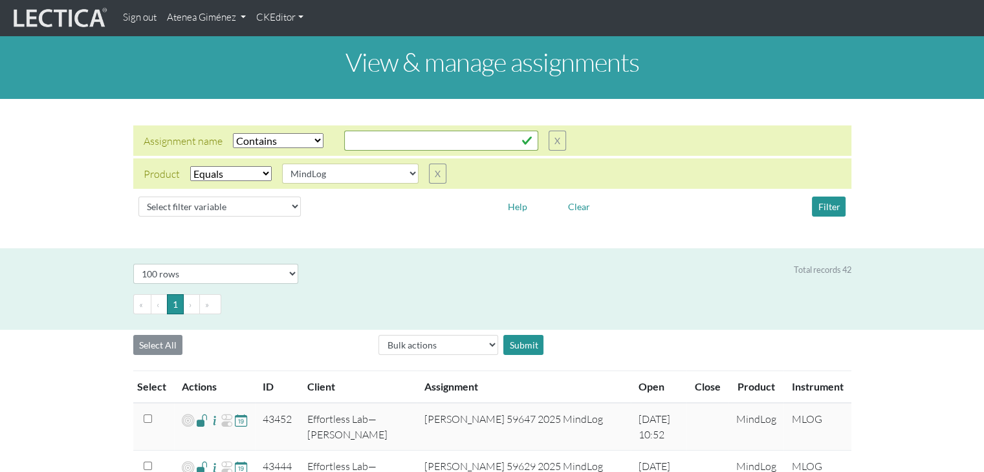
click at [217, 25] on link "Atenea Giménez" at bounding box center [206, 17] width 89 height 25
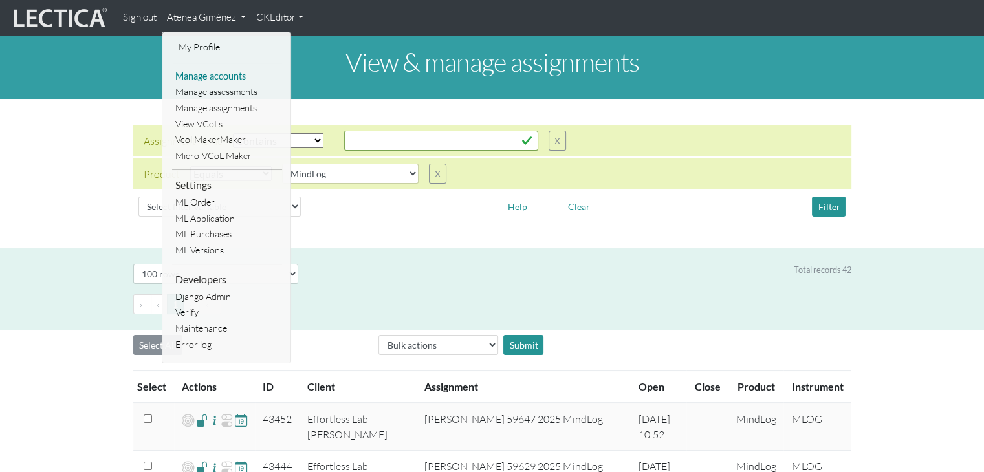
click at [218, 73] on link "Manage accounts" at bounding box center [227, 77] width 110 height 16
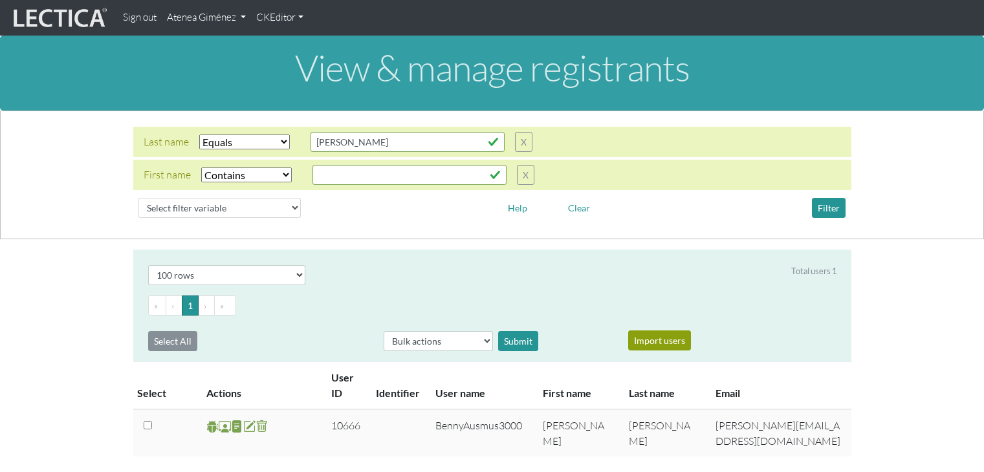
select select "iexact"
select select "icontains"
select select "100"
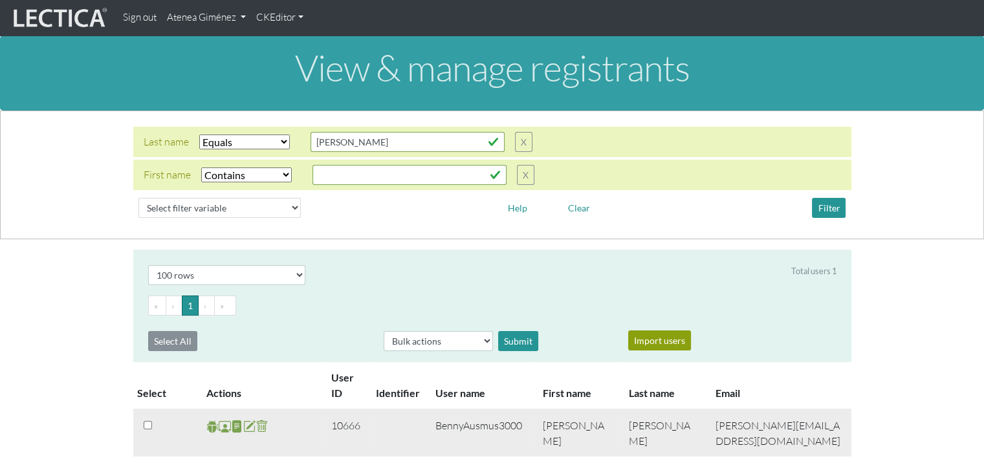
click at [221, 428] on span at bounding box center [225, 426] width 12 height 15
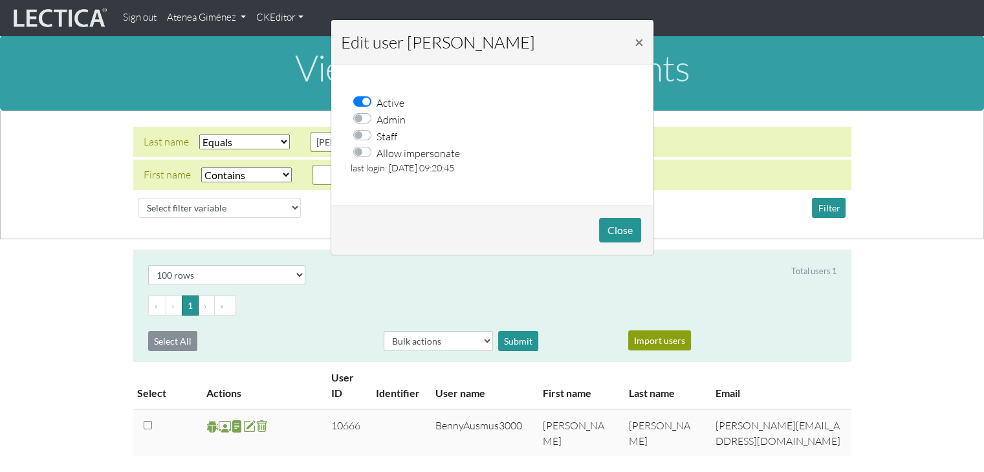
drag, startPoint x: 367, startPoint y: 153, endPoint x: 392, endPoint y: 163, distance: 26.7
click at [377, 153] on label "Allow impersonate" at bounding box center [418, 152] width 83 height 17
click at [367, 153] on input "Allow impersonate" at bounding box center [366, 150] width 10 height 13
checkbox input "true"
click at [614, 221] on button "Close" at bounding box center [620, 230] width 42 height 25
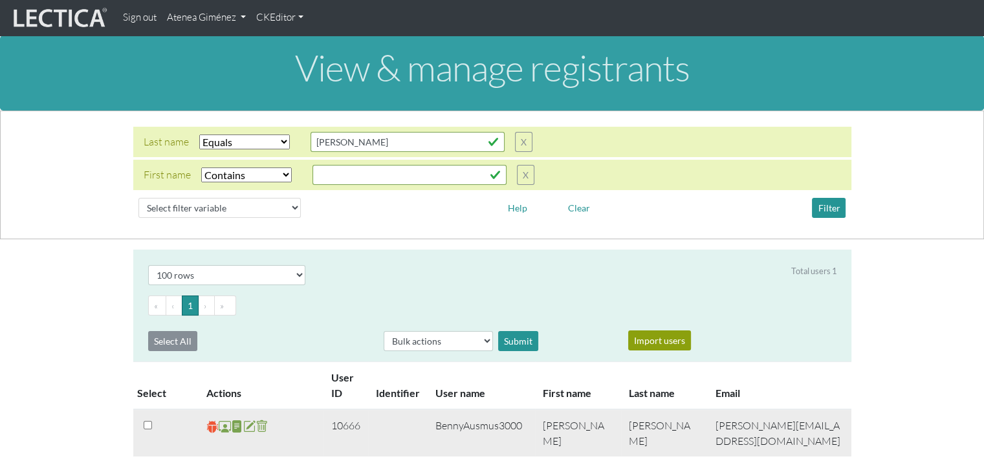
click at [208, 430] on span at bounding box center [212, 426] width 12 height 15
